Goal: Task Accomplishment & Management: Complete application form

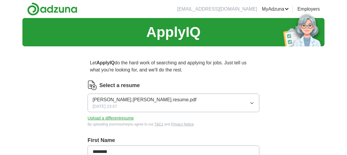
click at [104, 117] on button "Upload a different resume" at bounding box center [111, 118] width 46 height 6
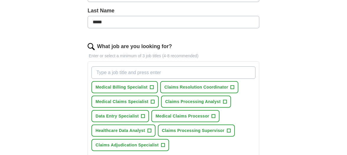
scroll to position [162, 0]
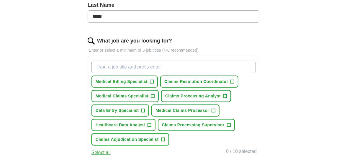
click at [120, 137] on span "Claims Adjudication Specialist" at bounding box center [127, 139] width 63 height 6
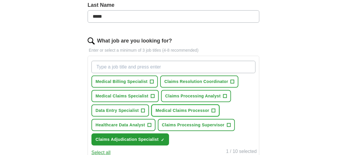
click at [184, 109] on span "Medical Claims Processor" at bounding box center [183, 110] width 54 height 6
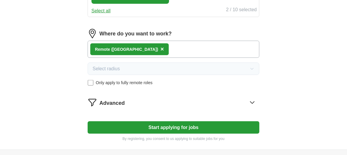
scroll to position [311, 0]
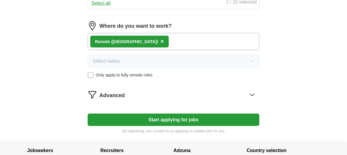
click at [185, 119] on button "Start applying for jobs" at bounding box center [174, 120] width 172 height 12
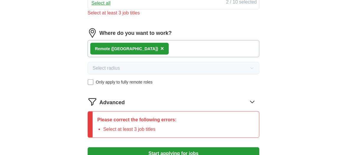
click at [252, 100] on icon at bounding box center [252, 101] width 9 height 9
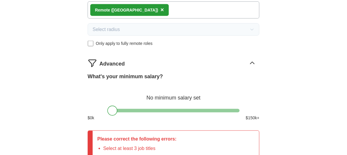
scroll to position [358, 0]
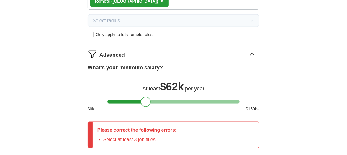
drag, startPoint x: 112, startPoint y: 100, endPoint x: 146, endPoint y: 101, distance: 33.7
click at [146, 101] on div at bounding box center [146, 102] width 10 height 10
drag, startPoint x: 146, startPoint y: 101, endPoint x: 136, endPoint y: 100, distance: 9.5
click at [136, 100] on div at bounding box center [137, 102] width 10 height 10
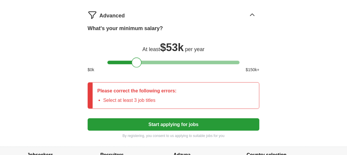
scroll to position [410, 0]
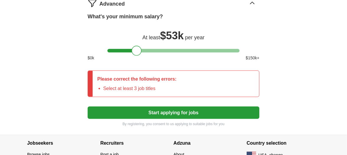
click at [193, 108] on button "Start applying for jobs" at bounding box center [174, 113] width 172 height 12
click at [172, 110] on button "Start applying for jobs" at bounding box center [174, 113] width 172 height 12
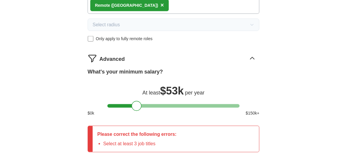
scroll to position [335, 0]
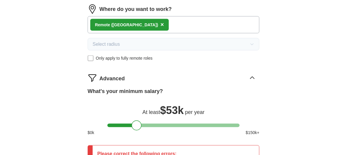
click at [253, 74] on icon at bounding box center [252, 77] width 9 height 9
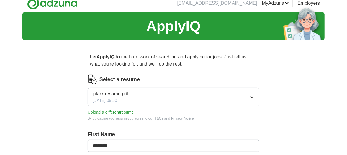
scroll to position [0, 0]
